Goal: Information Seeking & Learning: Learn about a topic

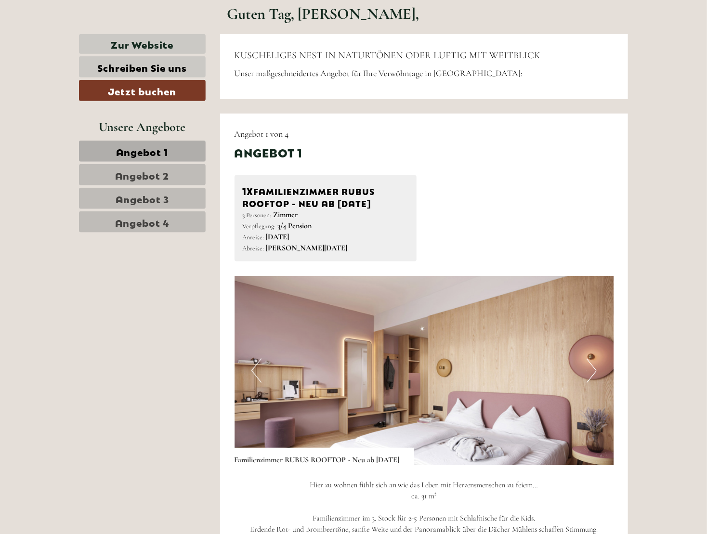
scroll to position [431, 0]
click at [118, 180] on span "Angebot 2" at bounding box center [142, 174] width 54 height 13
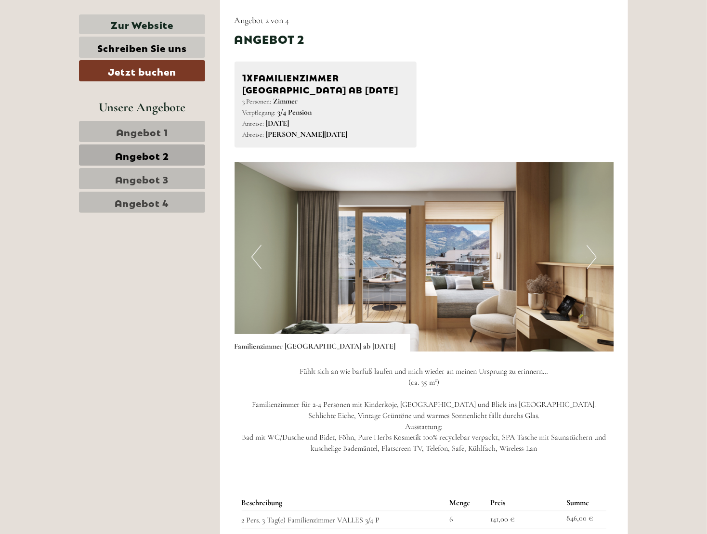
click at [145, 178] on span "Angebot 3" at bounding box center [142, 178] width 53 height 13
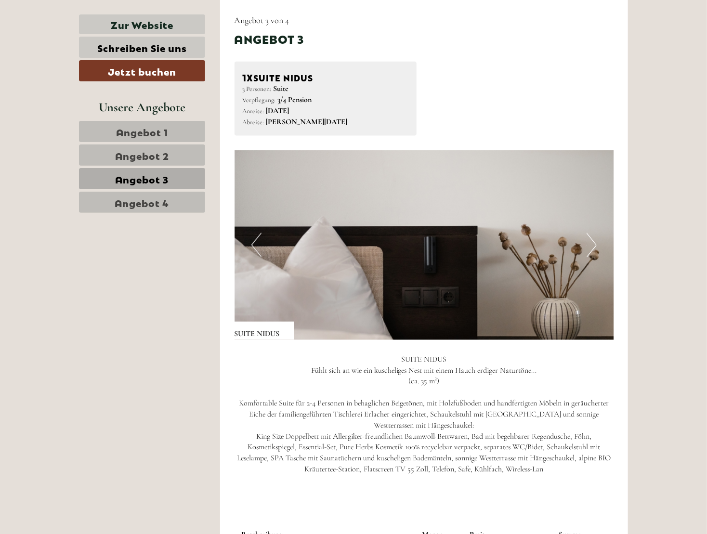
click at [150, 200] on span "Angebot 4" at bounding box center [142, 202] width 54 height 13
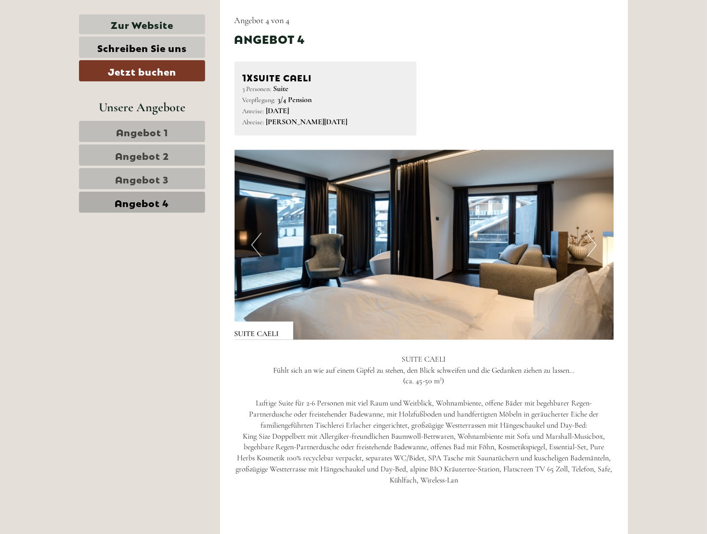
click at [167, 180] on span "Angebot 3" at bounding box center [142, 178] width 53 height 13
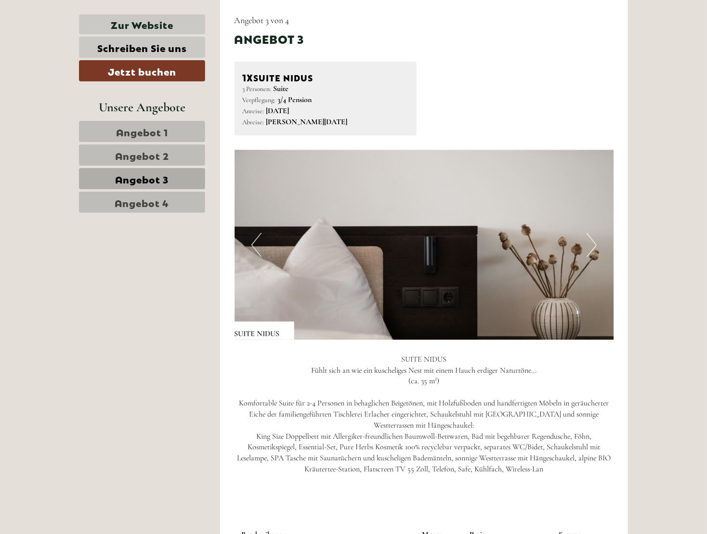
click at [164, 158] on span "Angebot 2" at bounding box center [142, 154] width 54 height 13
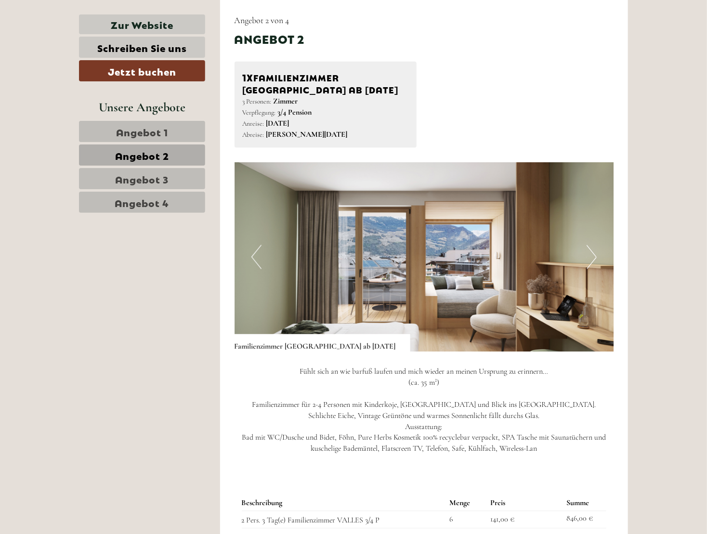
click at [163, 129] on span "Angebot 1" at bounding box center [142, 131] width 52 height 13
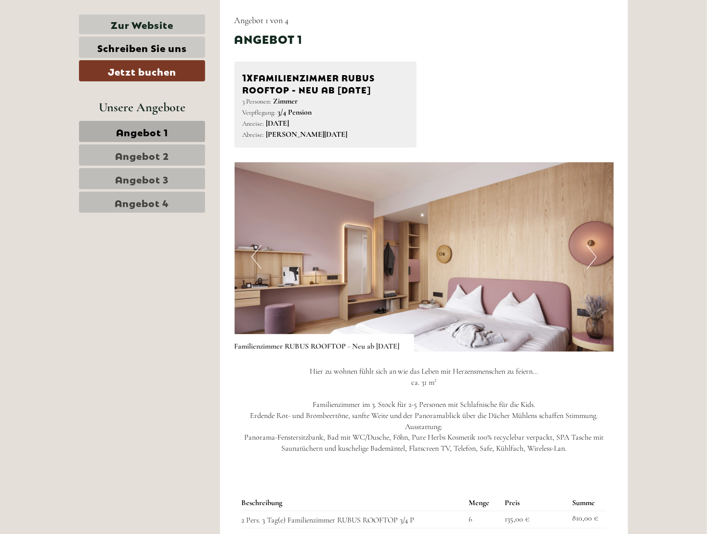
click at [166, 143] on nav "Angebot 1 Angebot 2 Angebot 3 Angebot 4" at bounding box center [143, 167] width 129 height 92
click at [168, 152] on span "Angebot 2" at bounding box center [142, 154] width 54 height 13
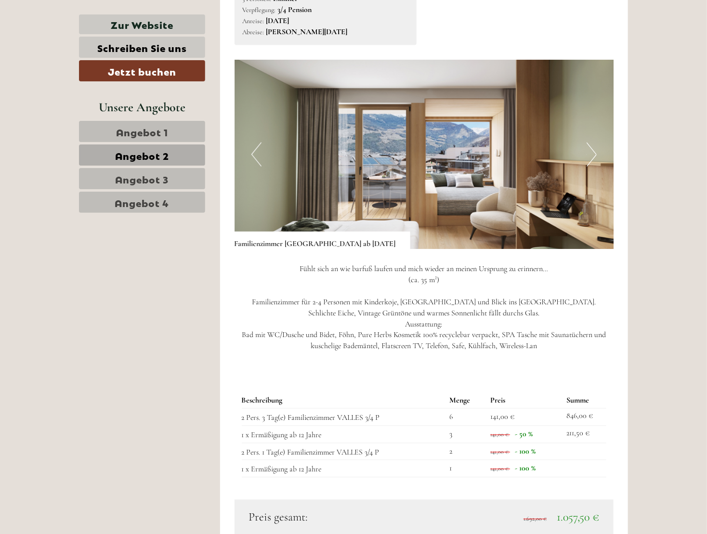
scroll to position [809, 0]
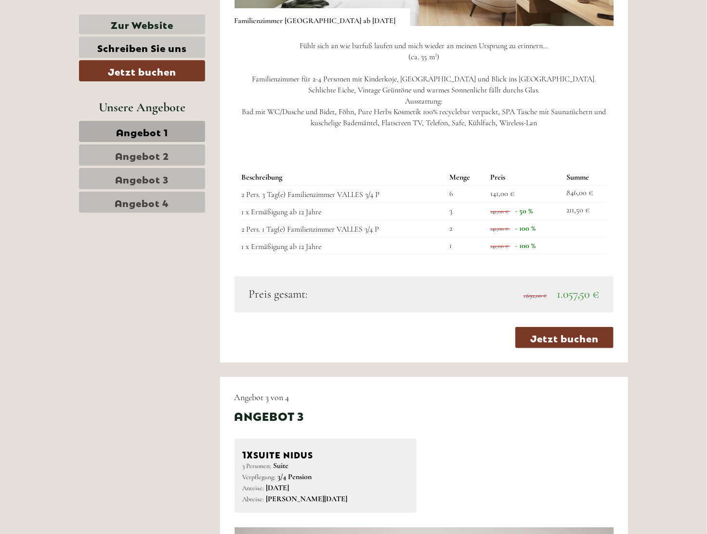
scroll to position [1712, 0]
